Goal: Register for event/course

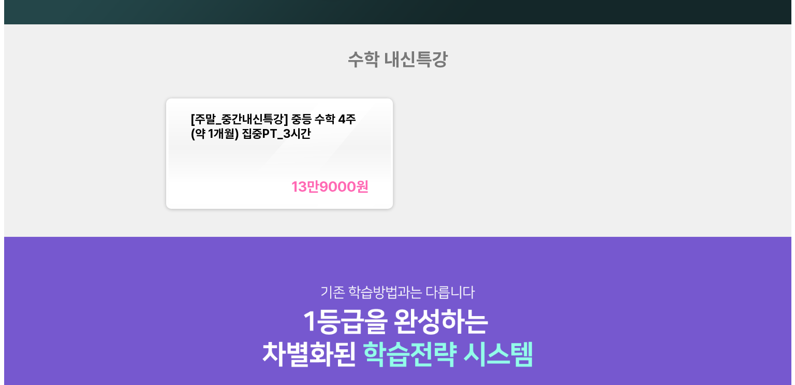
scroll to position [1036, 0]
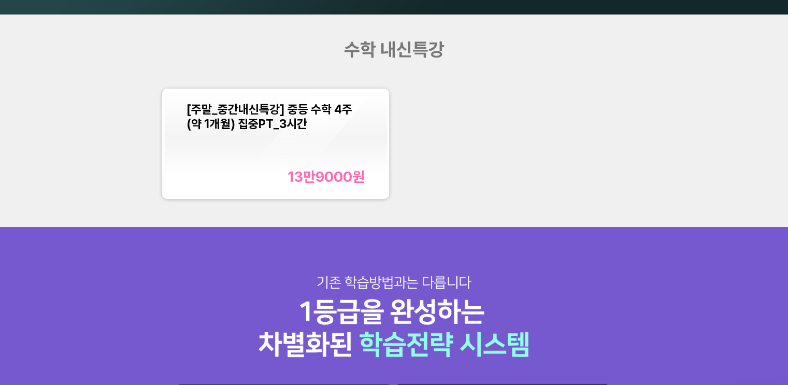
click at [259, 121] on font "[주말_중간내신특강] 중등 수학 4주(약 1개월) 집중PT_3시간" at bounding box center [269, 116] width 166 height 29
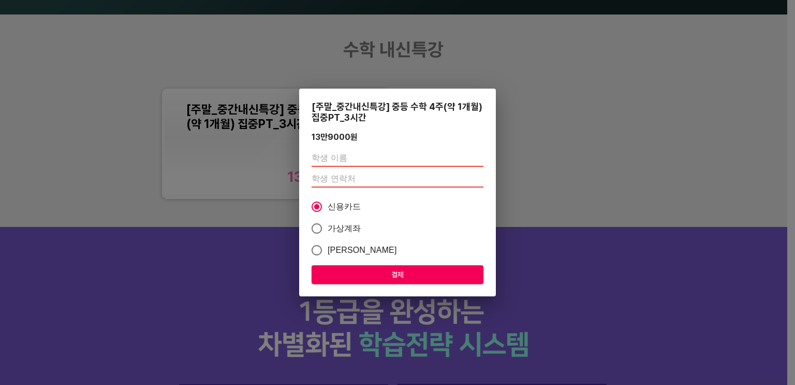
click at [333, 157] on input "text" at bounding box center [398, 158] width 172 height 17
click at [357, 161] on input "text" at bounding box center [398, 158] width 172 height 17
type input "유지우"
click at [483, 182] on input "-1" at bounding box center [398, 179] width 172 height 17
click at [480, 179] on input "-2" at bounding box center [398, 179] width 172 height 17
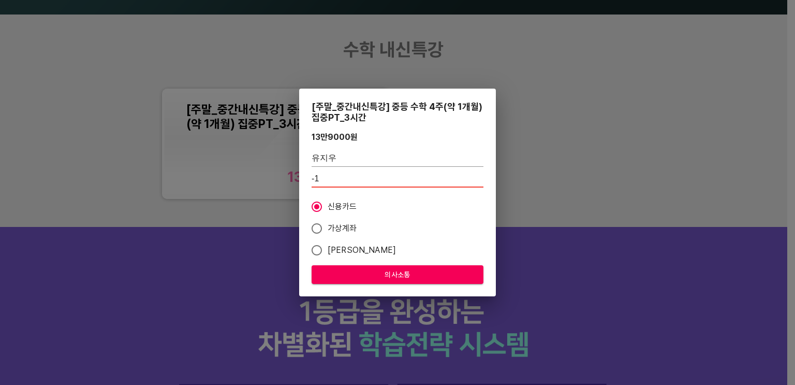
click at [480, 176] on input "-1" at bounding box center [398, 179] width 172 height 17
click at [480, 176] on input "0" at bounding box center [398, 179] width 172 height 17
type input "1"
click at [480, 176] on input "1" at bounding box center [398, 179] width 172 height 17
click at [453, 224] on label "가상계좌" at bounding box center [390, 229] width 169 height 22
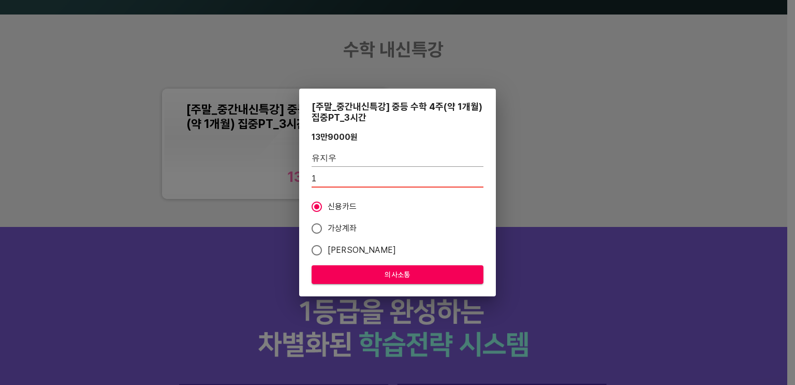
click at [328, 224] on input "가상계좌" at bounding box center [317, 229] width 22 height 22
radio input "true"
click at [326, 180] on input "1" at bounding box center [398, 179] width 172 height 17
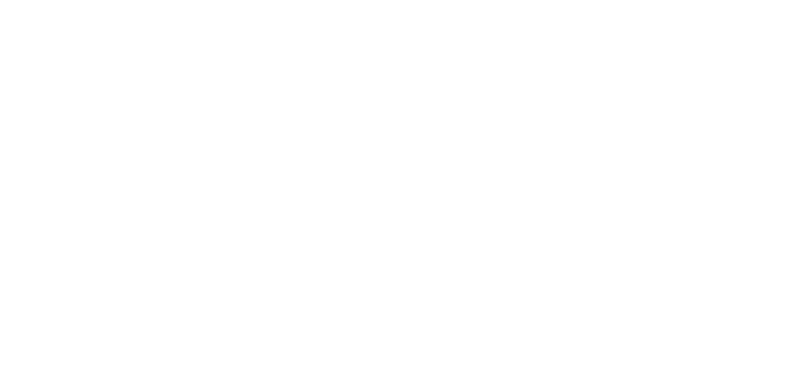
scroll to position [0, 0]
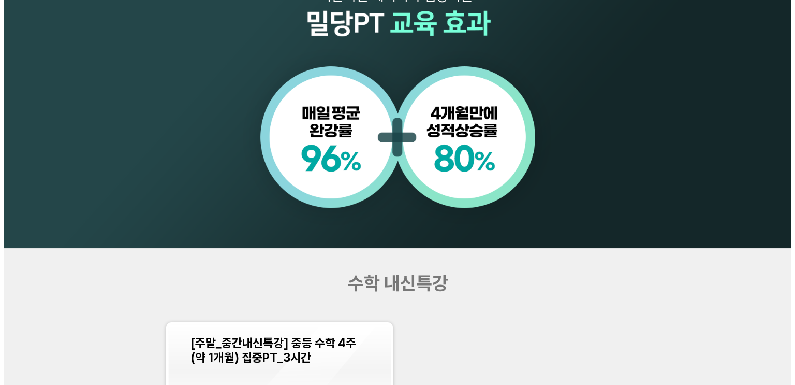
scroll to position [984, 0]
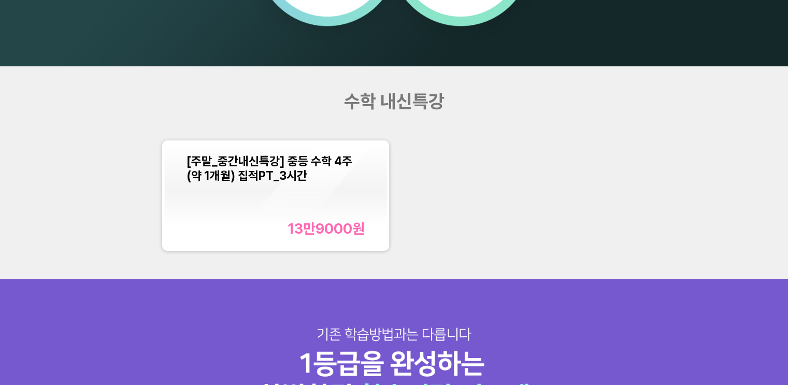
click at [262, 171] on font "[주말_중간내신특강] 중등 수학 4주(약 1개월) 집적PT_3시간" at bounding box center [269, 168] width 166 height 29
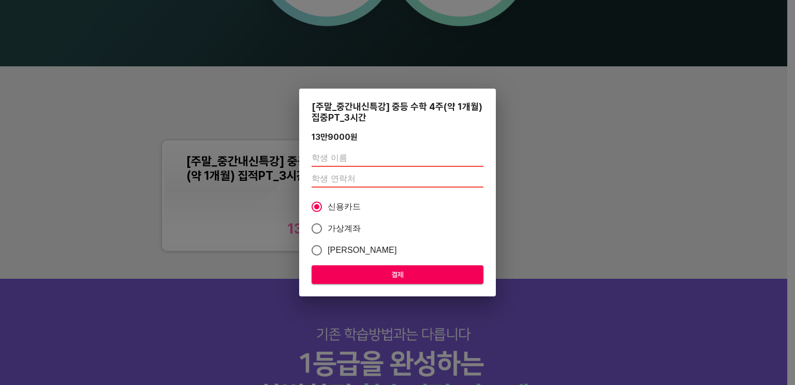
click at [328, 155] on input "text" at bounding box center [398, 158] width 172 height 17
type input "d"
type input "유지우"
type input "01056162671"
click at [406, 277] on font "의사소통" at bounding box center [398, 274] width 26 height 8
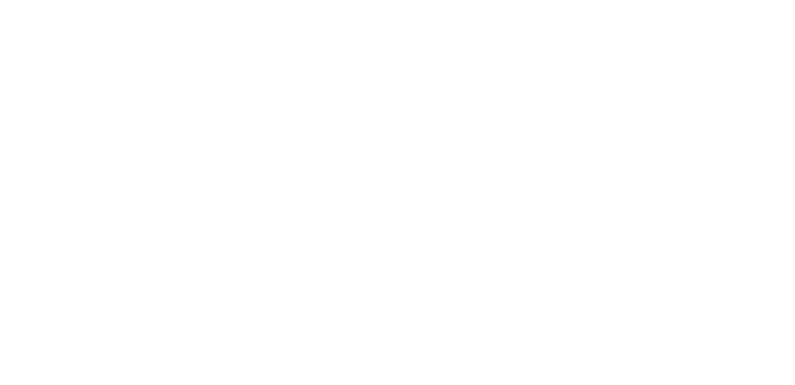
scroll to position [0, 0]
